Goal: Information Seeking & Learning: Learn about a topic

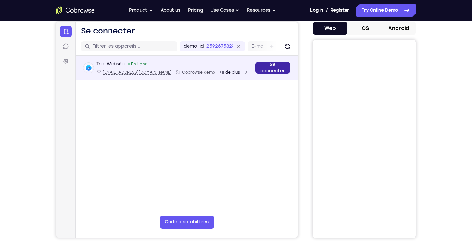
click at [273, 67] on link "Se connecter" at bounding box center [272, 68] width 35 height 12
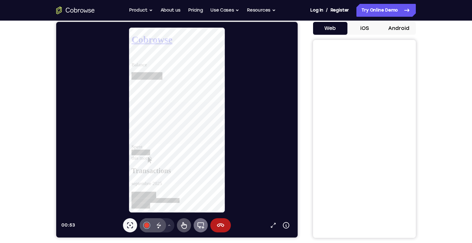
click at [200, 227] on icon at bounding box center [201, 225] width 7 height 6
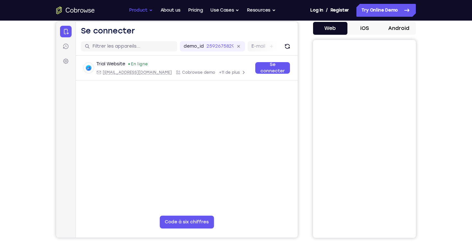
click at [147, 11] on button "Product" at bounding box center [141, 10] width 24 height 13
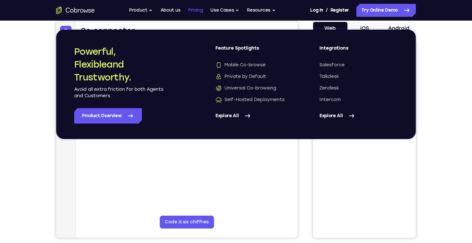
click at [195, 12] on link "Pricing" at bounding box center [195, 10] width 15 height 13
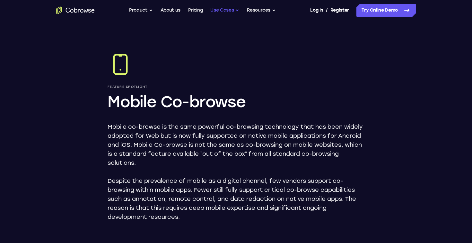
click at [236, 11] on button "Use Cases" at bounding box center [224, 10] width 29 height 13
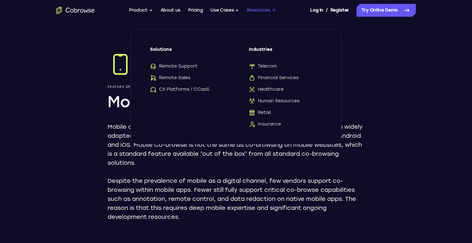
click at [260, 10] on button "Resources" at bounding box center [261, 10] width 29 height 13
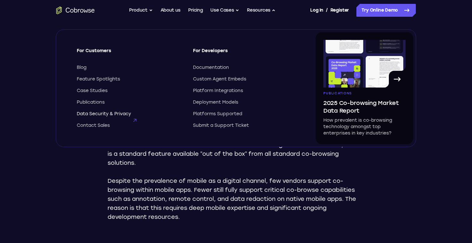
click at [120, 114] on span "Data Security & Privacy" at bounding box center [104, 114] width 54 height 6
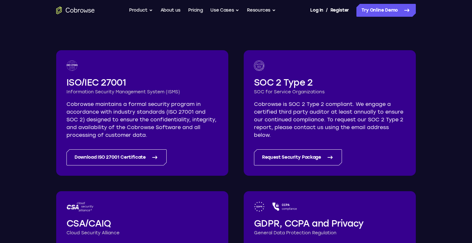
scroll to position [93, 0]
